Goal: Information Seeking & Learning: Learn about a topic

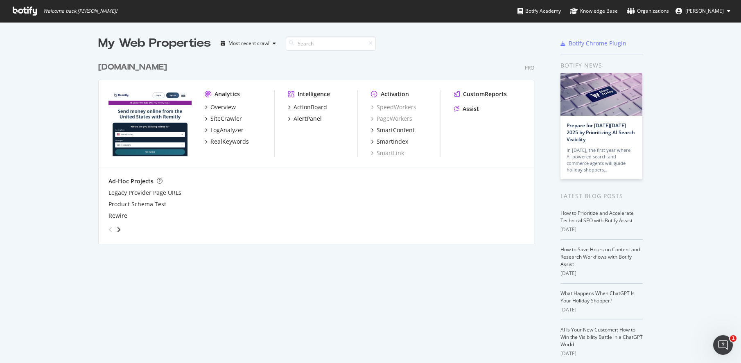
click at [126, 67] on div "[DOMAIN_NAME]" at bounding box center [132, 67] width 69 height 12
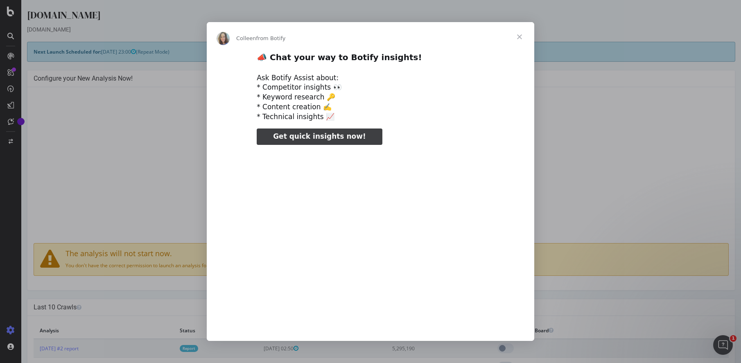
type input "99988"
click at [518, 38] on span "Close" at bounding box center [519, 36] width 29 height 29
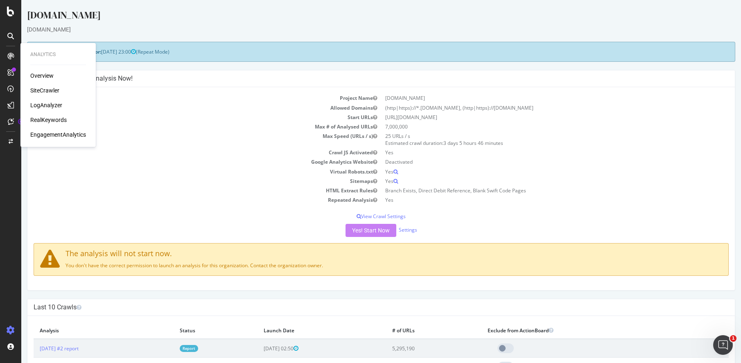
click at [42, 120] on div "RealKeywords" at bounding box center [48, 120] width 36 height 8
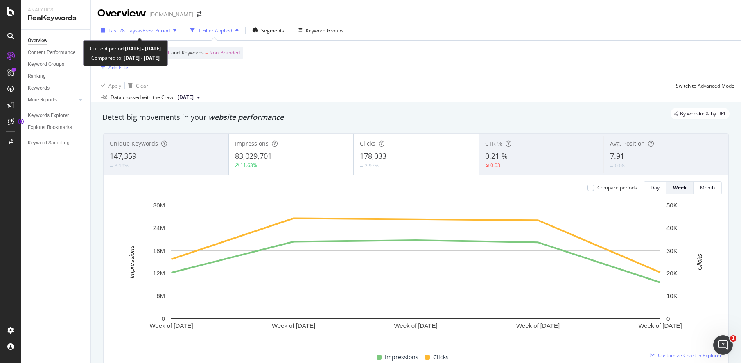
click at [161, 29] on span "vs Prev. Period" at bounding box center [154, 30] width 32 height 7
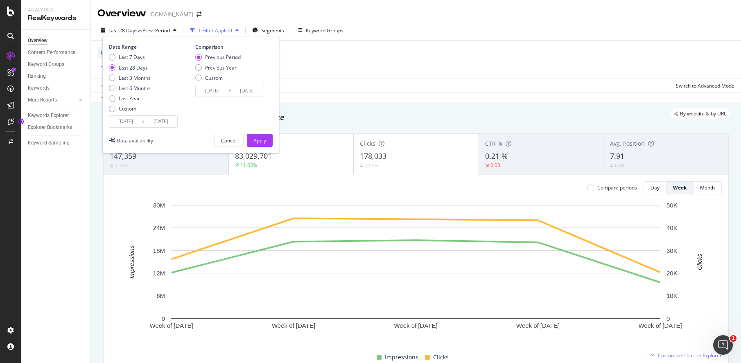
click at [519, 101] on div "Data crossed with the Crawl [DATE]" at bounding box center [416, 97] width 650 height 10
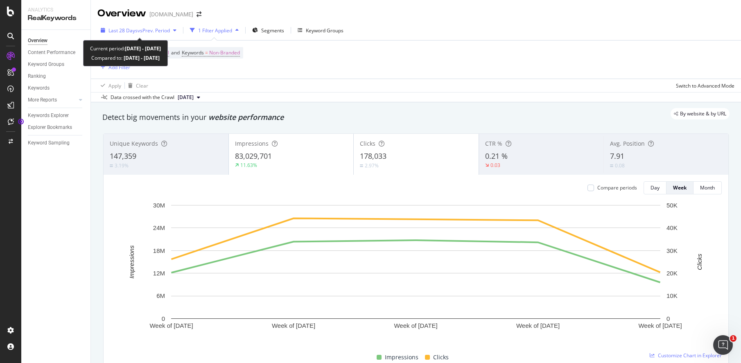
click at [151, 30] on span "vs Prev. Period" at bounding box center [154, 30] width 32 height 7
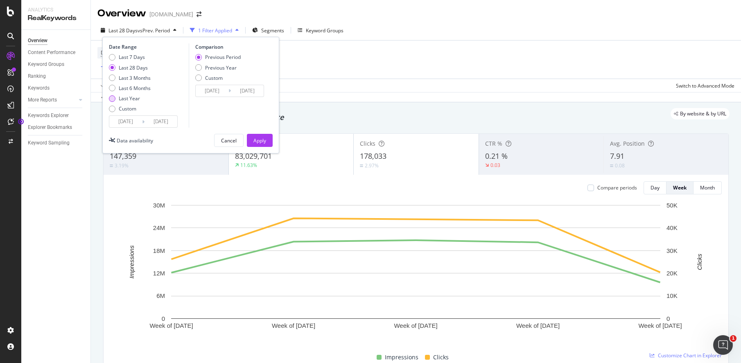
click at [125, 101] on div "Last Year" at bounding box center [129, 98] width 21 height 7
type input "[DATE]"
drag, startPoint x: 265, startPoint y: 141, endPoint x: 225, endPoint y: 3, distance: 143.4
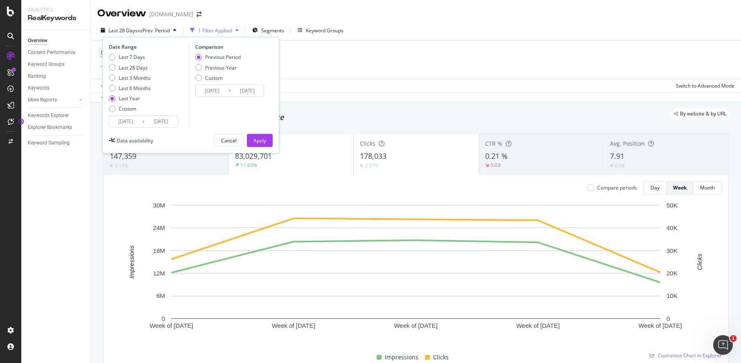
click at [265, 141] on div "Apply" at bounding box center [259, 140] width 13 height 7
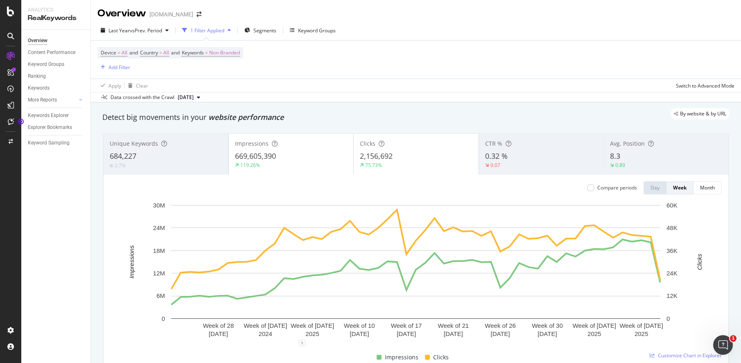
click at [293, 162] on div "119.26%" at bounding box center [291, 165] width 113 height 7
